Goal: Information Seeking & Learning: Check status

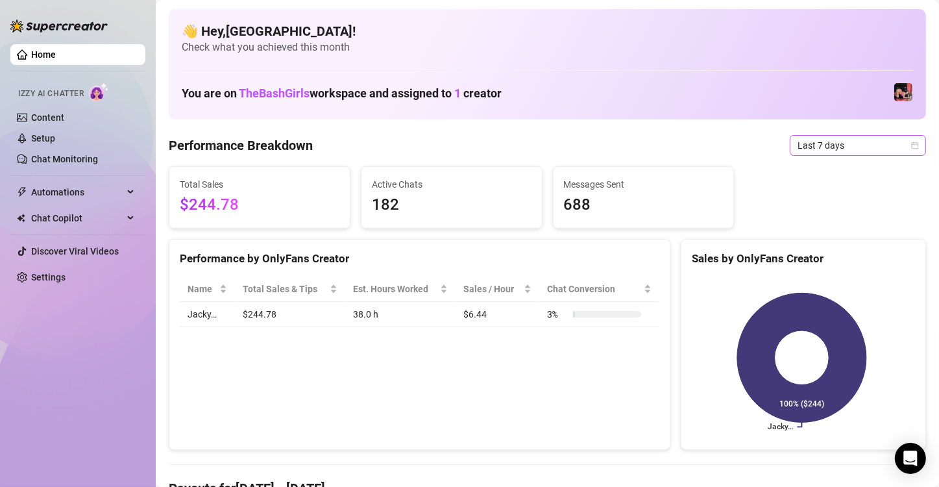
click at [888, 143] on span "Last 7 days" at bounding box center [858, 145] width 121 height 19
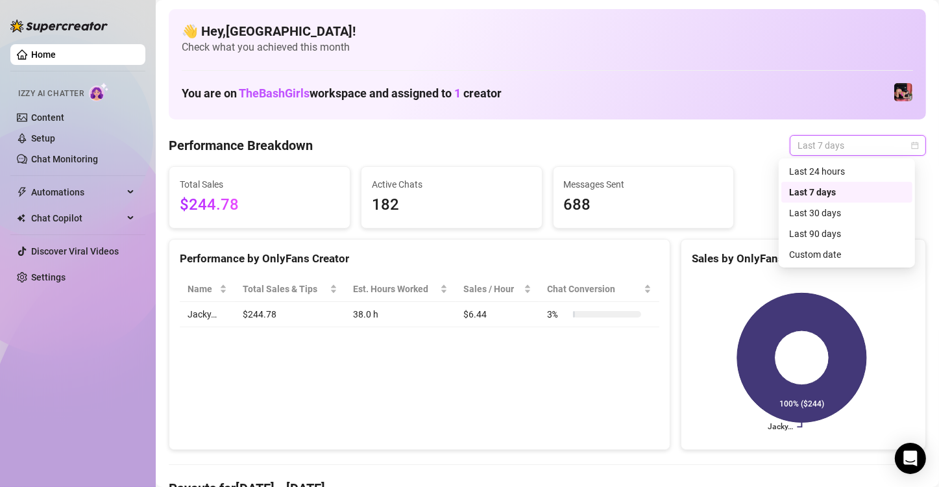
click at [845, 172] on div "Last 24 hours" at bounding box center [848, 171] width 116 height 14
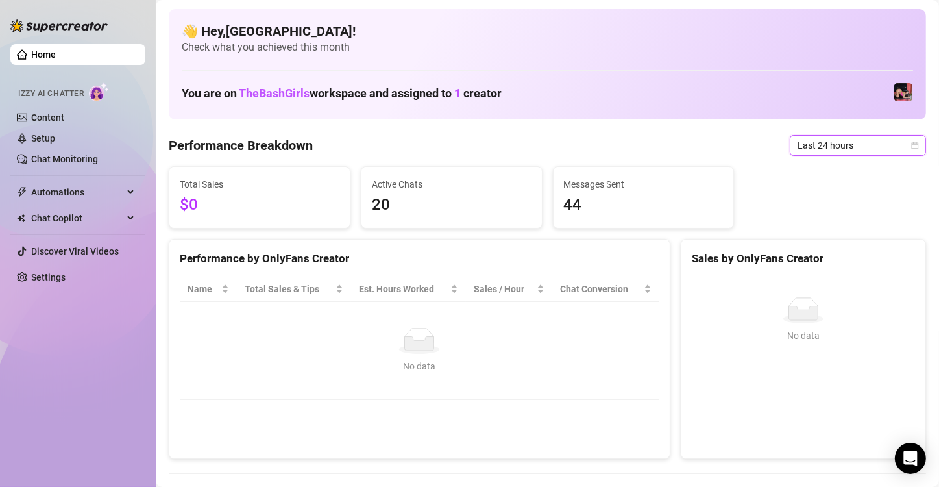
click at [895, 153] on span "Last 24 hours" at bounding box center [858, 145] width 121 height 19
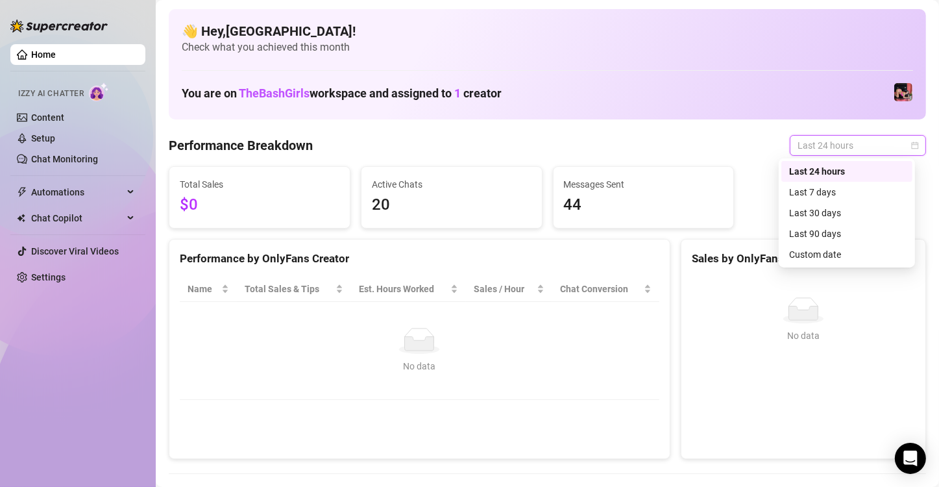
click at [806, 213] on div "Last 30 days" at bounding box center [848, 213] width 116 height 14
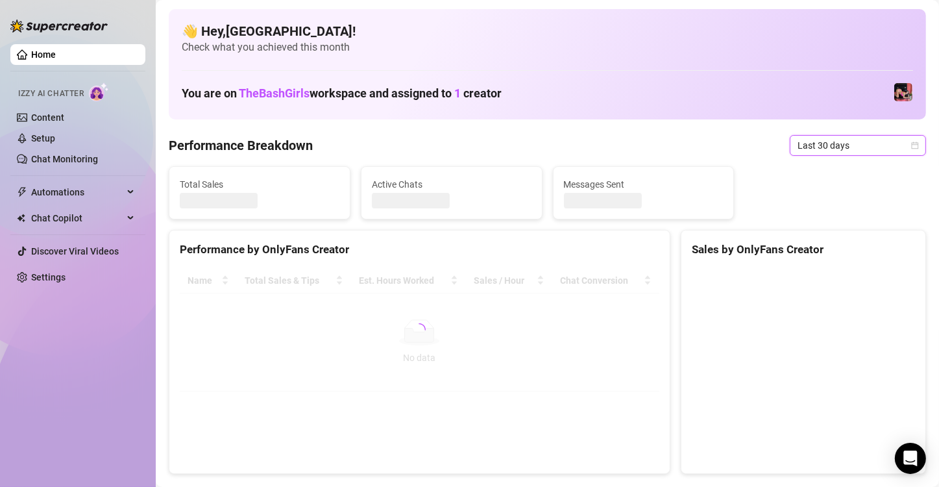
click at [891, 138] on span "Last 30 days" at bounding box center [858, 145] width 121 height 19
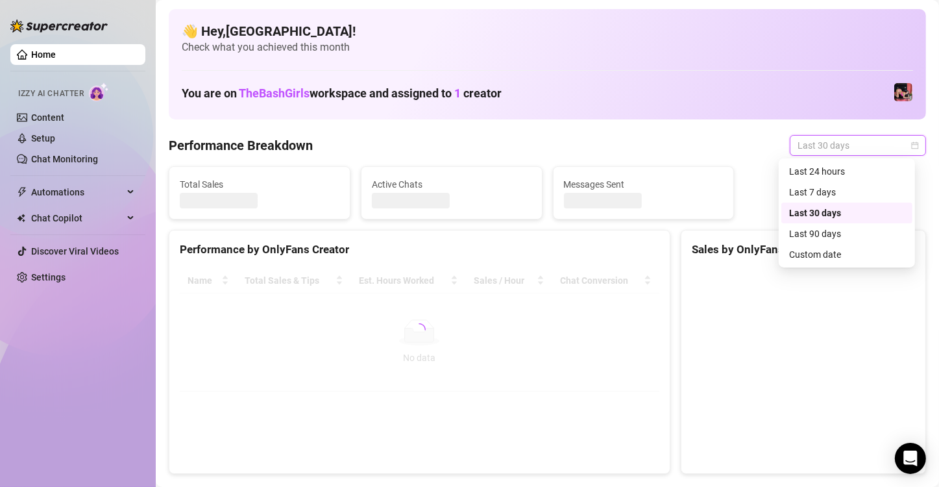
click at [827, 192] on div "Last 7 days" at bounding box center [848, 192] width 116 height 14
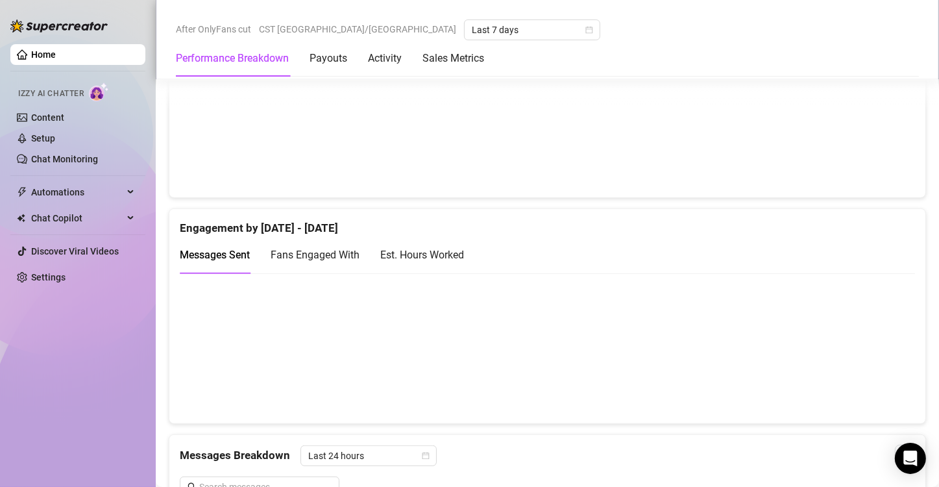
scroll to position [765, 0]
click at [418, 245] on div "Est. Hours Worked" at bounding box center [422, 253] width 84 height 16
click at [251, 353] on canvas at bounding box center [542, 347] width 725 height 130
click at [247, 342] on canvas at bounding box center [542, 347] width 725 height 130
click at [325, 353] on canvas at bounding box center [542, 347] width 725 height 130
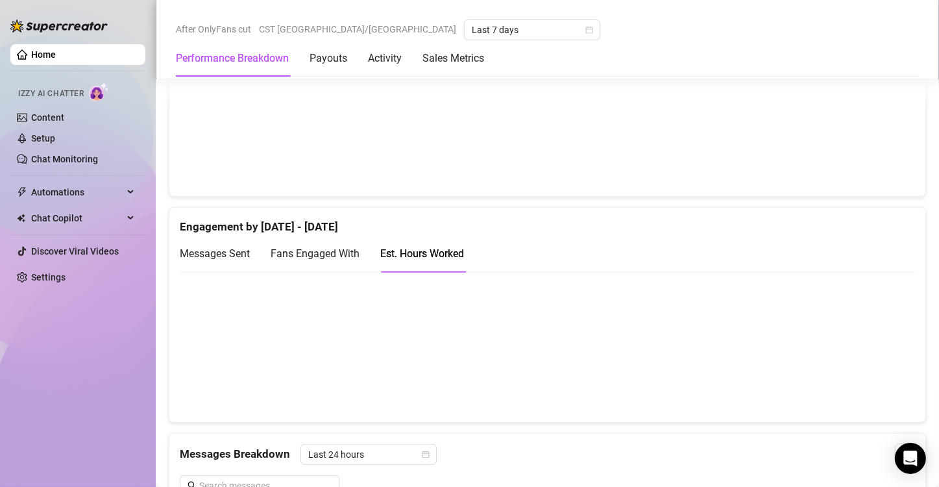
click at [425, 384] on canvas at bounding box center [542, 347] width 725 height 130
click at [512, 353] on canvas at bounding box center [542, 347] width 725 height 130
click at [582, 373] on canvas at bounding box center [542, 347] width 725 height 130
click at [667, 360] on canvas at bounding box center [542, 347] width 725 height 130
click at [756, 377] on canvas at bounding box center [542, 347] width 725 height 130
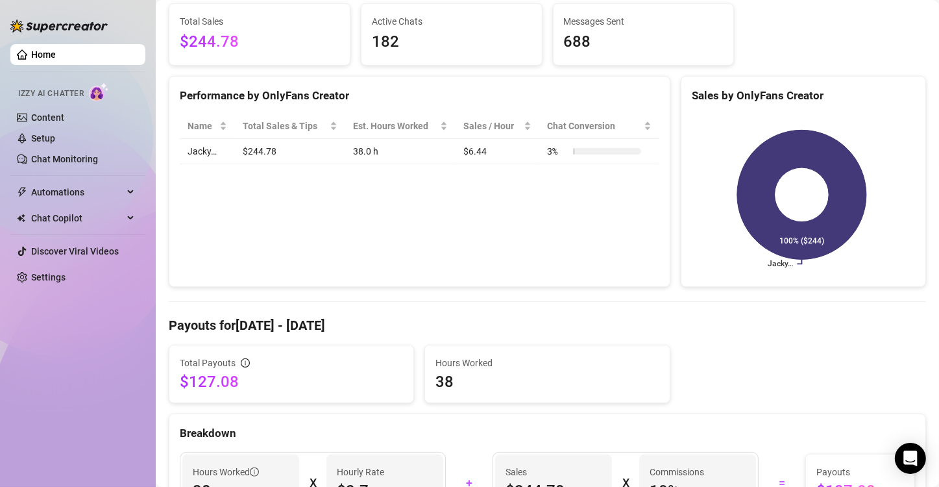
scroll to position [151, 0]
